Goal: Check status: Check status

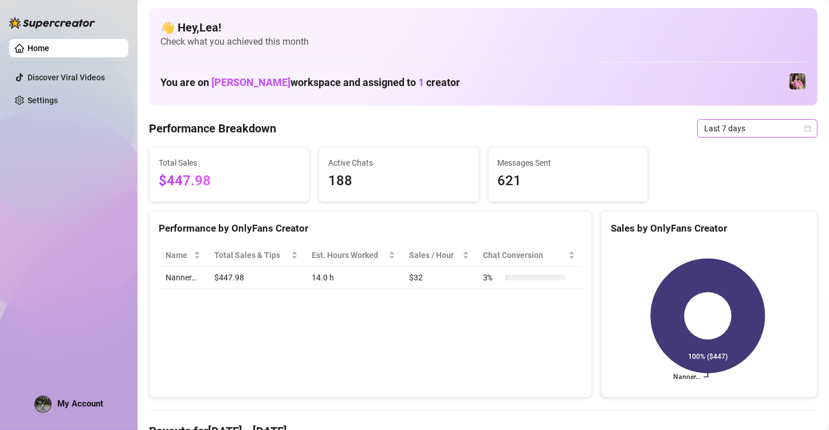
click at [804, 129] on icon "calendar" at bounding box center [807, 128] width 7 height 7
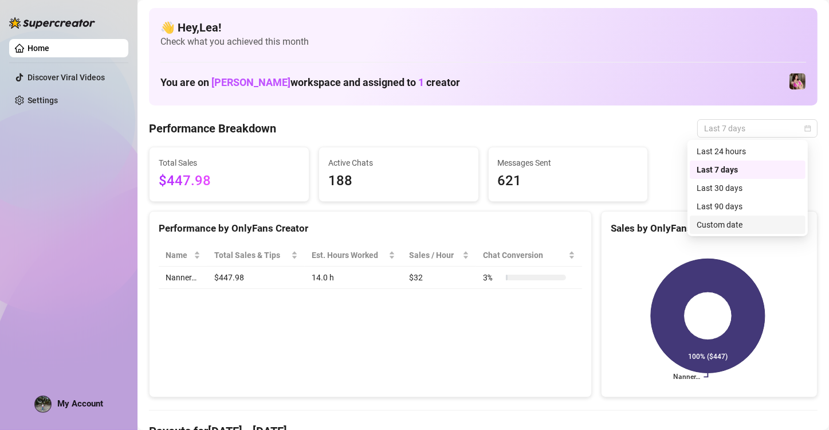
click at [737, 226] on div "Custom date" at bounding box center [747, 224] width 102 height 13
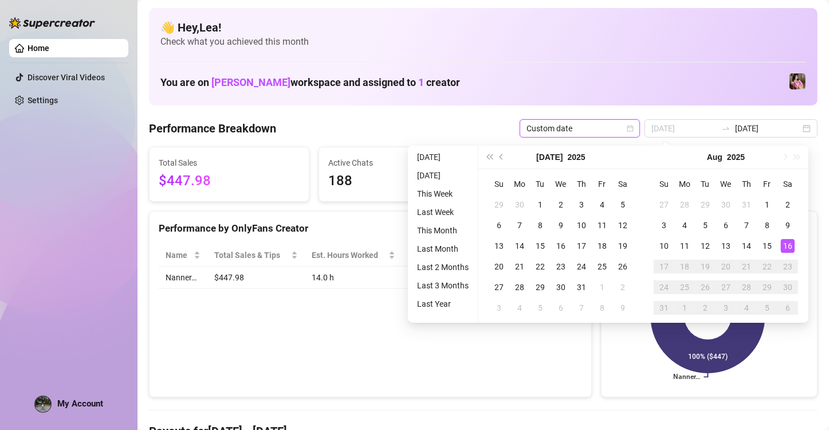
type input "[DATE]"
click at [789, 246] on div "16" at bounding box center [788, 246] width 14 height 14
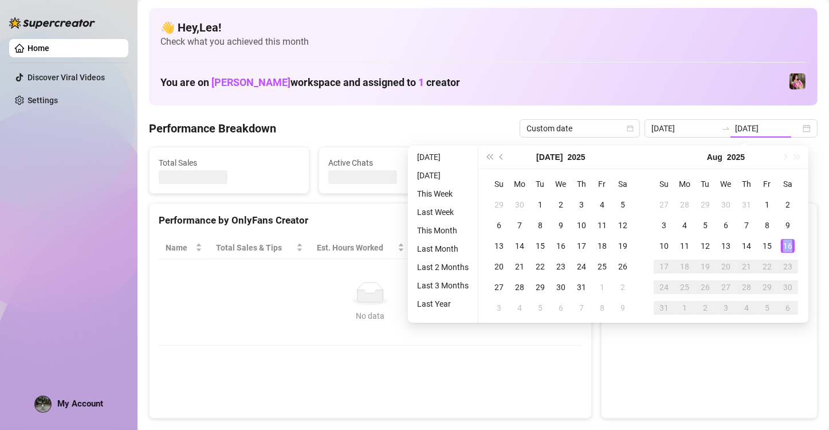
type input "[DATE]"
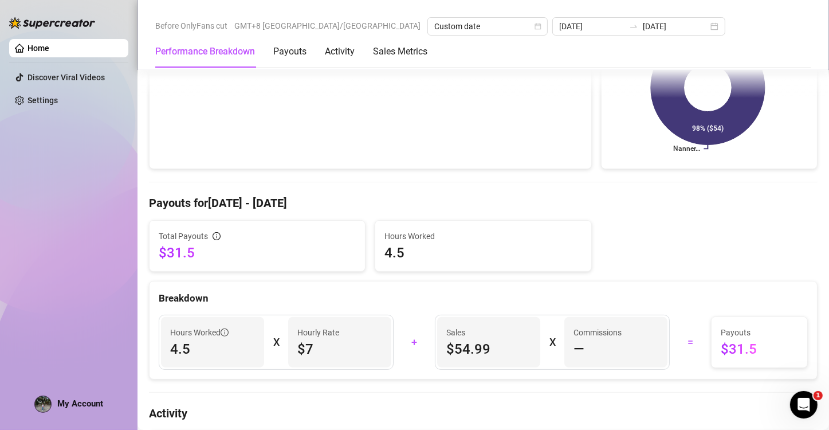
scroll to position [229, 0]
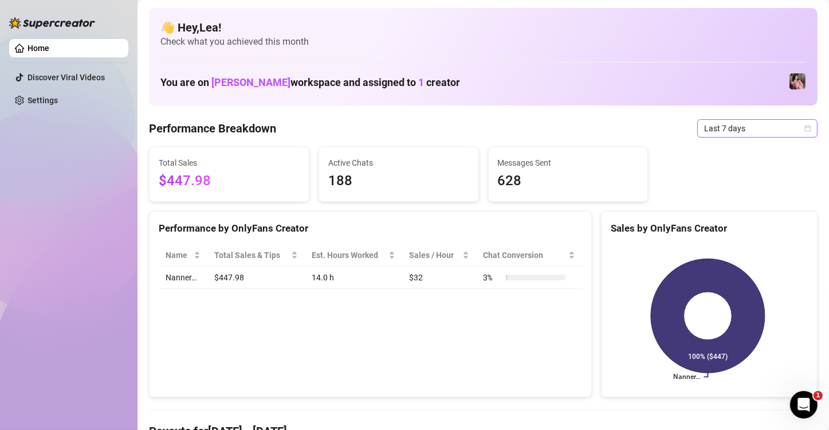
click at [805, 128] on div "Last 7 days" at bounding box center [757, 128] width 120 height 18
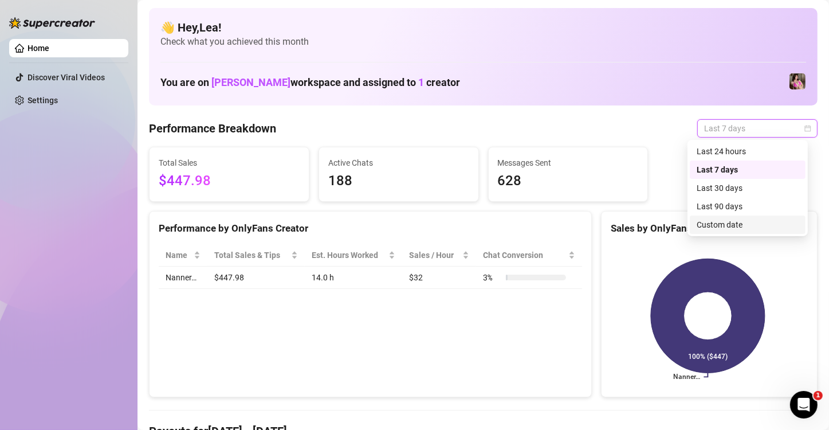
click at [736, 224] on div "Custom date" at bounding box center [747, 224] width 102 height 13
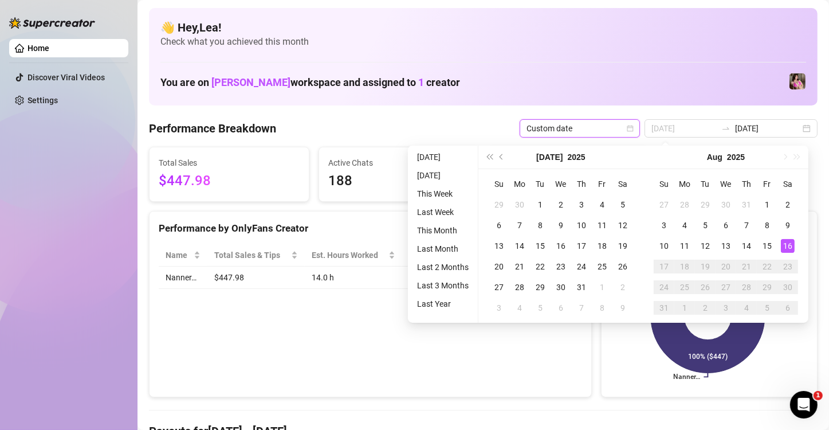
type input "[DATE]"
click at [784, 245] on div "16" at bounding box center [788, 246] width 14 height 14
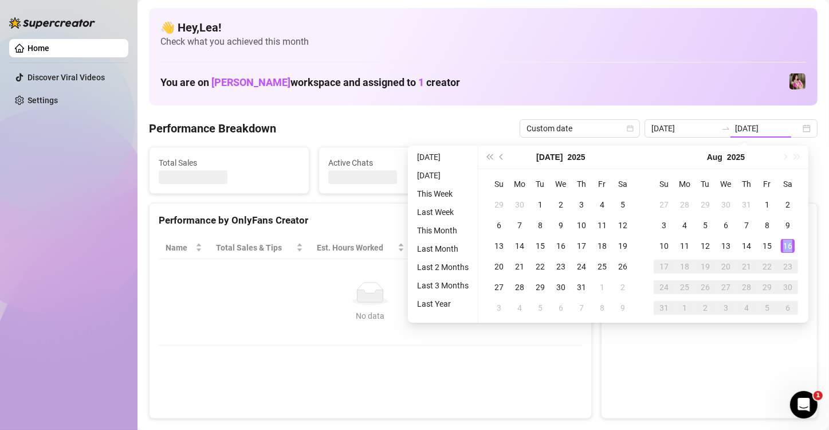
type input "[DATE]"
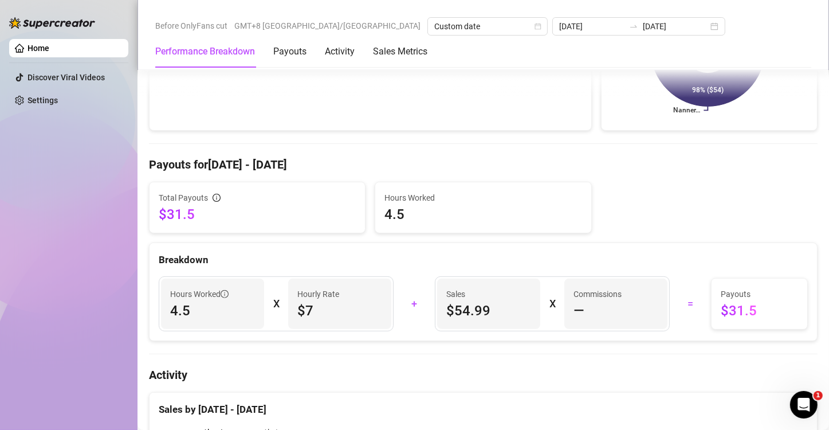
scroll to position [267, 0]
